Goal: Book appointment/travel/reservation

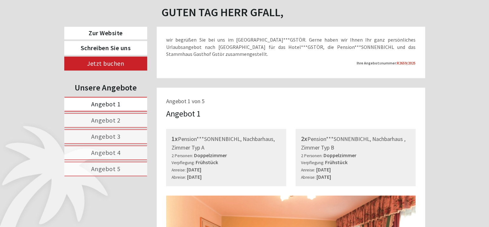
scroll to position [253, 0]
click at [104, 102] on span "Angebot 1" at bounding box center [105, 103] width 29 height 8
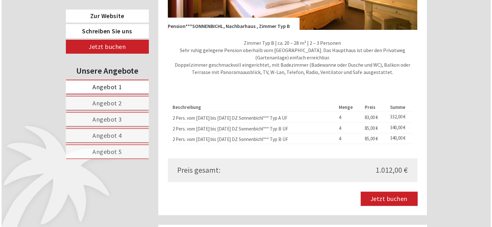
scroll to position [783, 0]
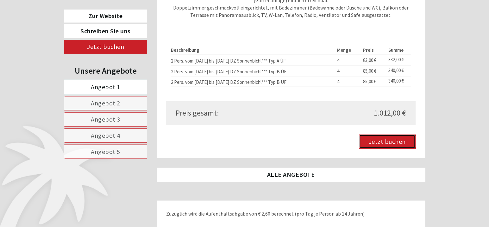
click at [388, 143] on link "Jetzt buchen" at bounding box center [387, 141] width 57 height 14
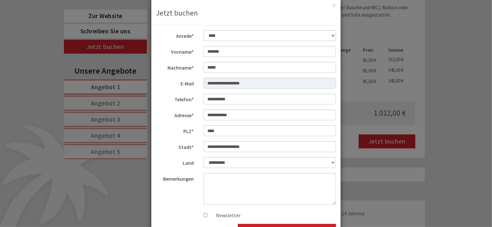
scroll to position [32, 0]
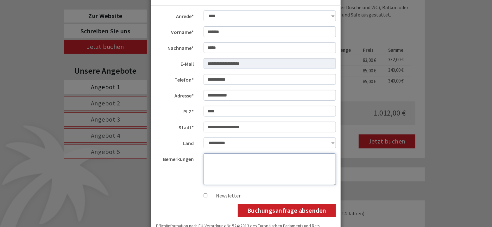
click at [216, 160] on textarea "Bemerkungen" at bounding box center [270, 169] width 133 height 32
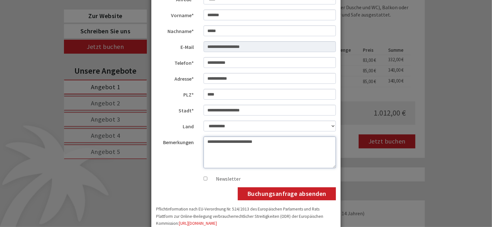
scroll to position [63, 0]
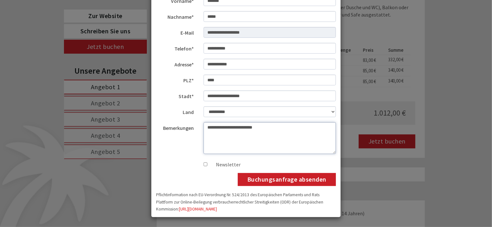
type textarea "**********"
click at [276, 181] on button "Buchungsanfrage absenden" at bounding box center [287, 179] width 98 height 13
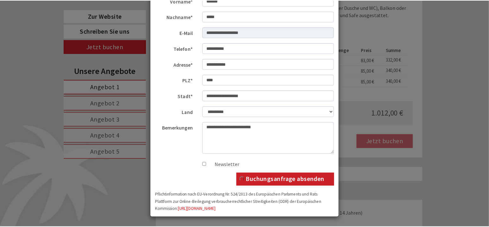
scroll to position [0, 0]
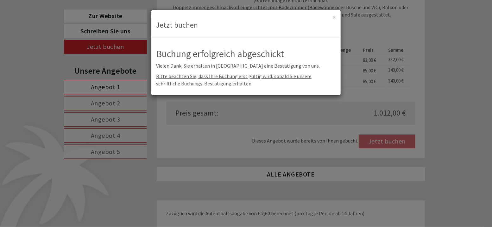
click at [455, 73] on div "**********" at bounding box center [246, 113] width 492 height 227
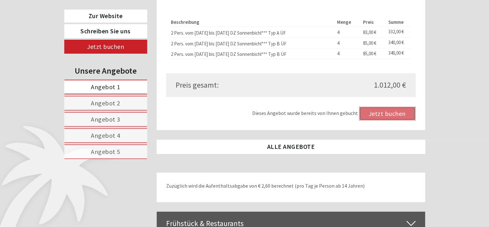
scroll to position [720, 0]
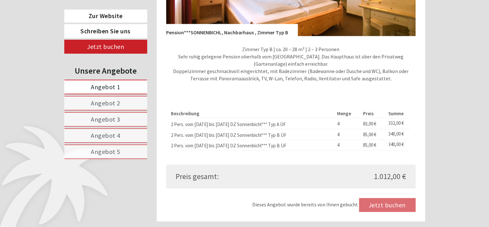
click at [108, 155] on link "Angebot 5" at bounding box center [105, 151] width 83 height 15
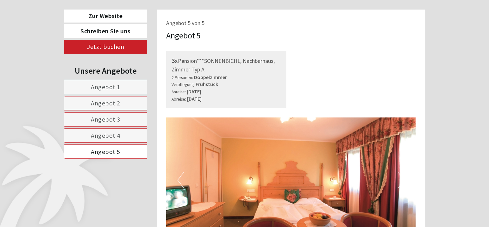
scroll to position [308, 0]
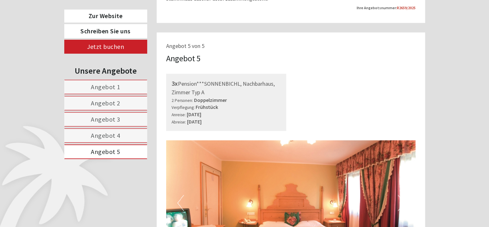
click at [107, 88] on span "Angebot 1" at bounding box center [105, 87] width 29 height 8
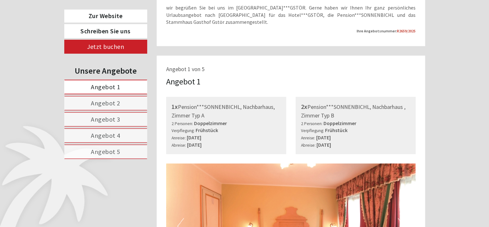
scroll to position [285, 0]
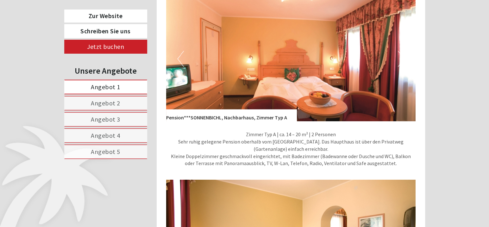
scroll to position [475, 0]
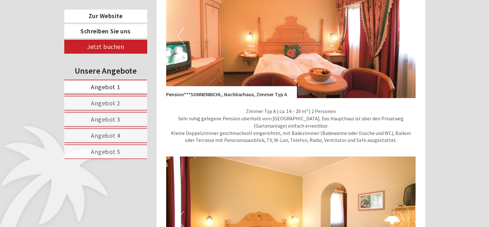
click at [107, 85] on span "Angebot 1" at bounding box center [105, 87] width 29 height 8
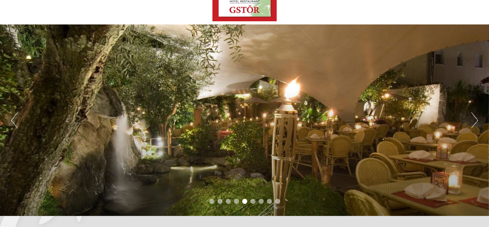
scroll to position [0, 0]
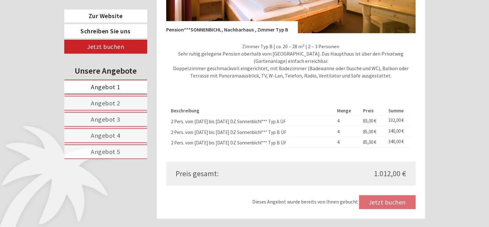
scroll to position [664, 0]
